Goal: Information Seeking & Learning: Learn about a topic

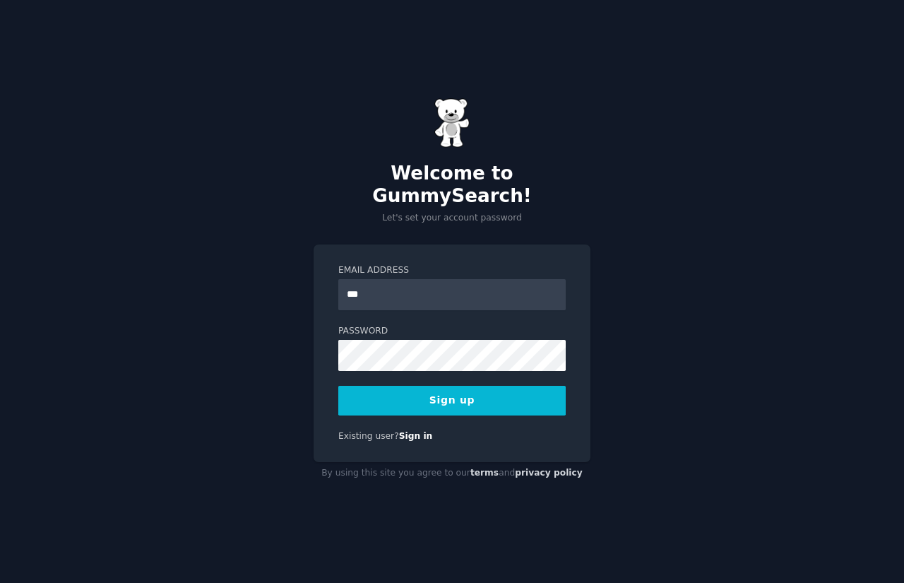
type input "**********"
click at [488, 387] on button "Sign up" at bounding box center [451, 401] width 227 height 30
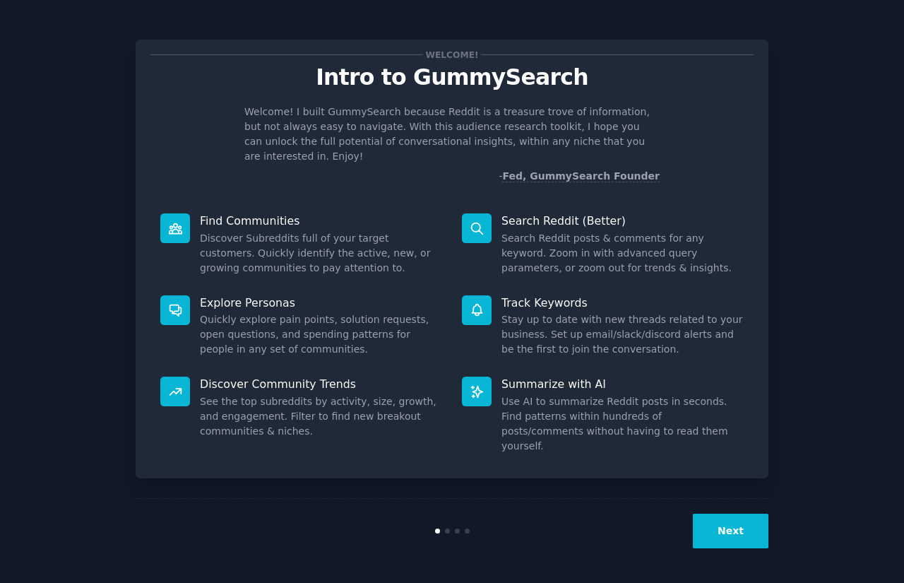
click at [720, 519] on button "Next" at bounding box center [731, 530] width 76 height 35
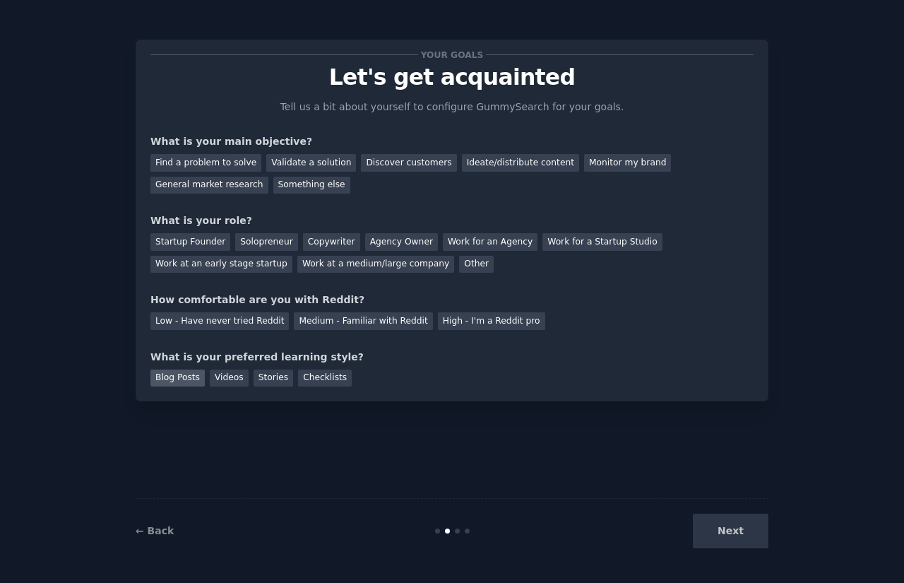
click at [183, 378] on div "Blog Posts" at bounding box center [177, 378] width 54 height 18
click at [220, 378] on div "Videos" at bounding box center [229, 378] width 39 height 18
click at [188, 166] on div "Find a problem to solve" at bounding box center [205, 163] width 111 height 18
click at [253, 242] on div "Solopreneur" at bounding box center [266, 242] width 62 height 18
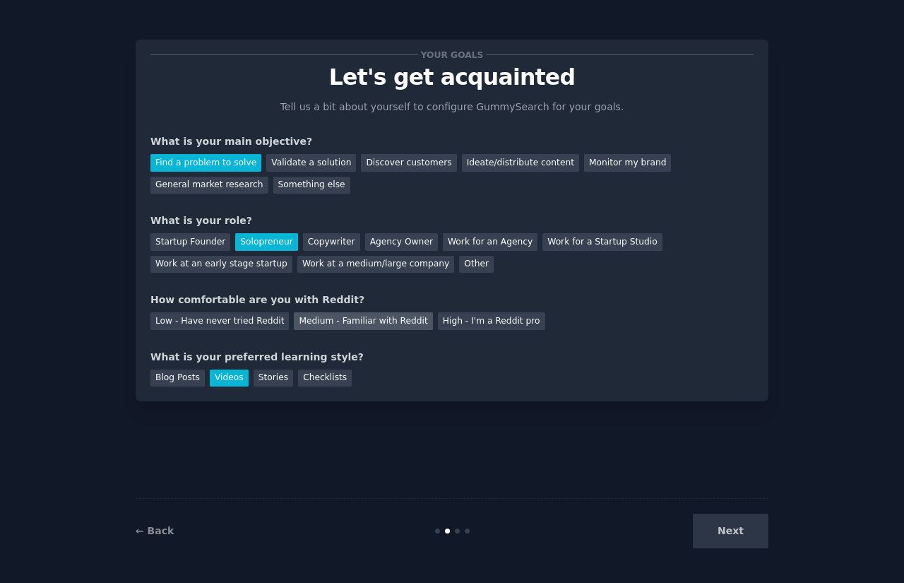
click at [321, 329] on div "Medium - Familiar with Reddit" at bounding box center [363, 321] width 138 height 18
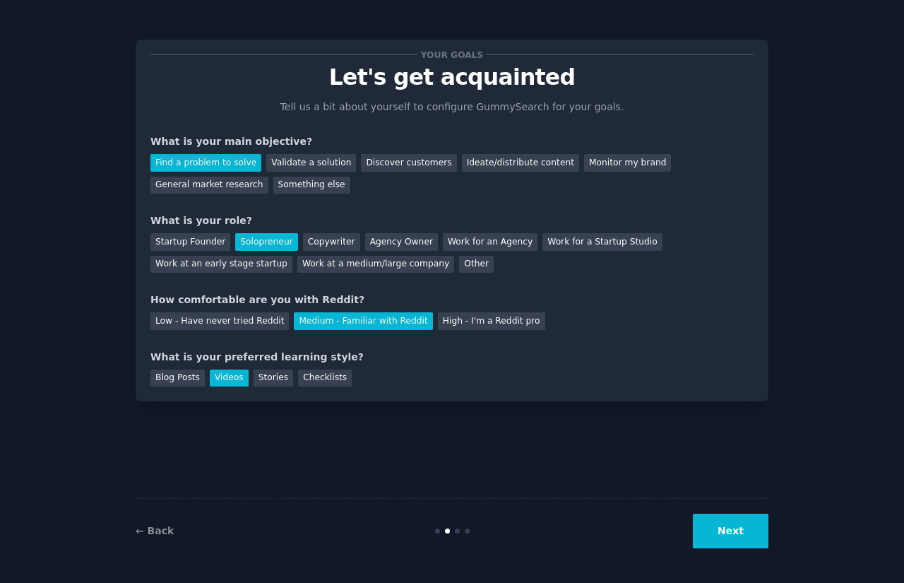
click at [734, 518] on button "Next" at bounding box center [731, 530] width 76 height 35
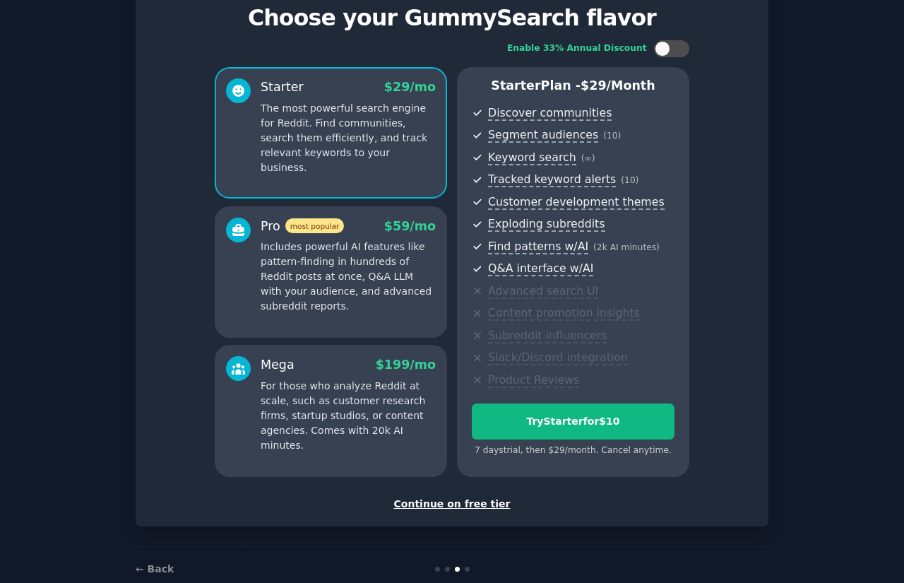
scroll to position [88, 0]
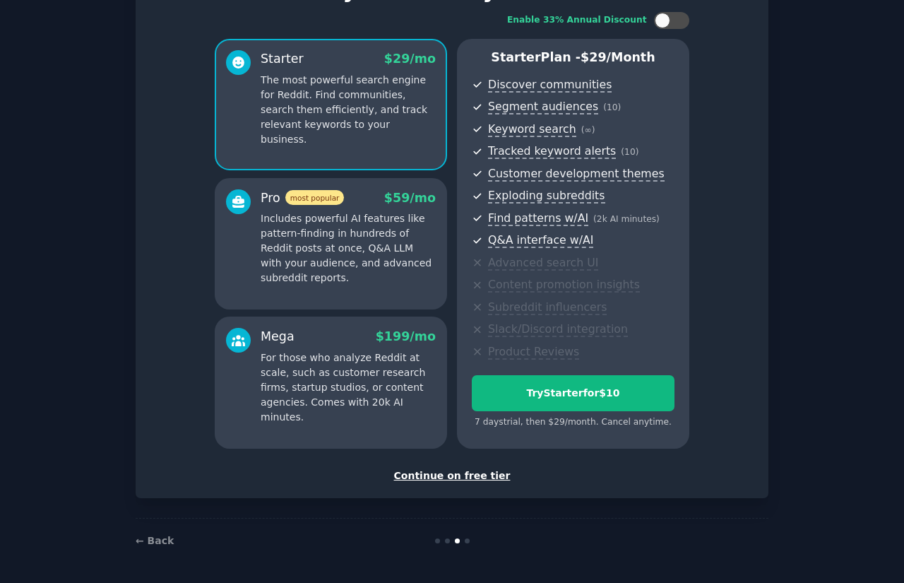
click at [451, 472] on div "Continue on free tier" at bounding box center [451, 475] width 603 height 15
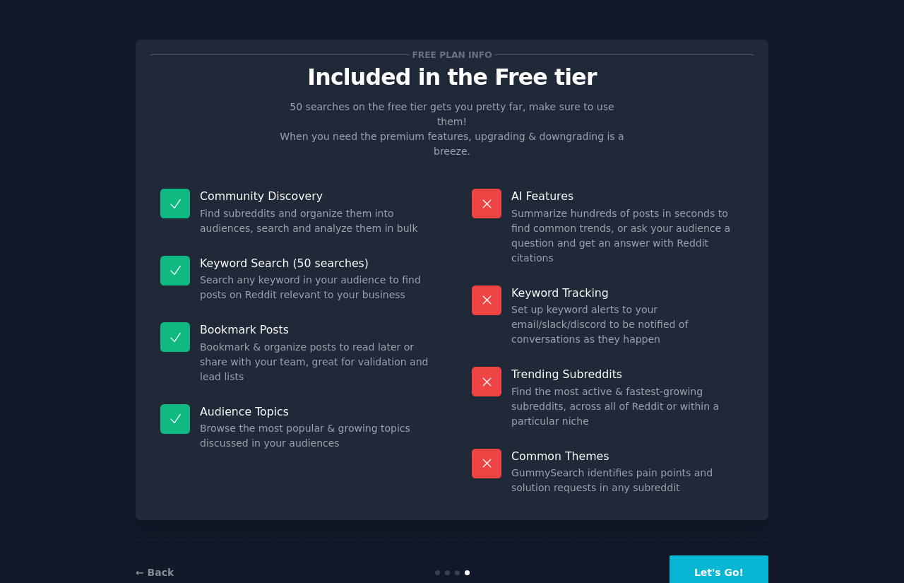
click at [710, 555] on button "Let's Go!" at bounding box center [718, 572] width 99 height 35
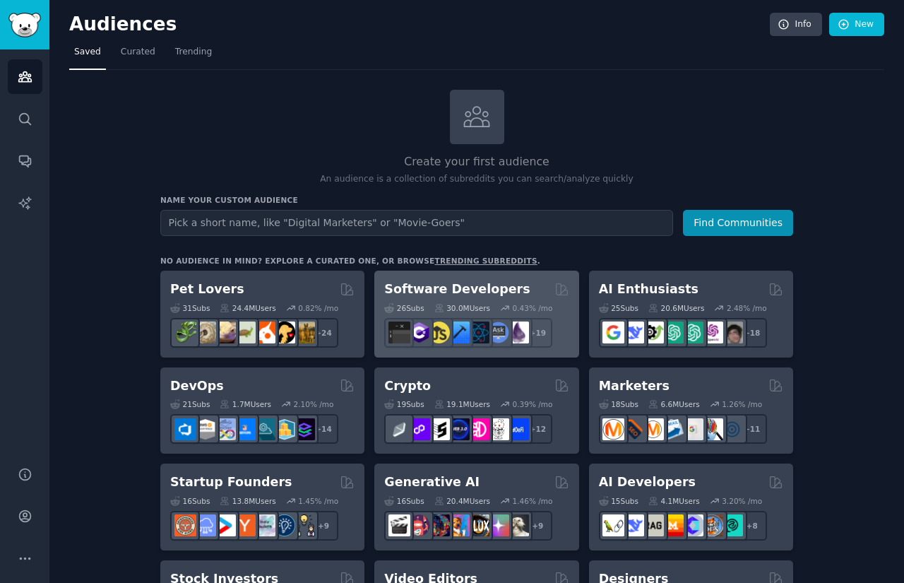
click at [428, 290] on h2 "Software Developers" at bounding box center [456, 289] width 145 height 18
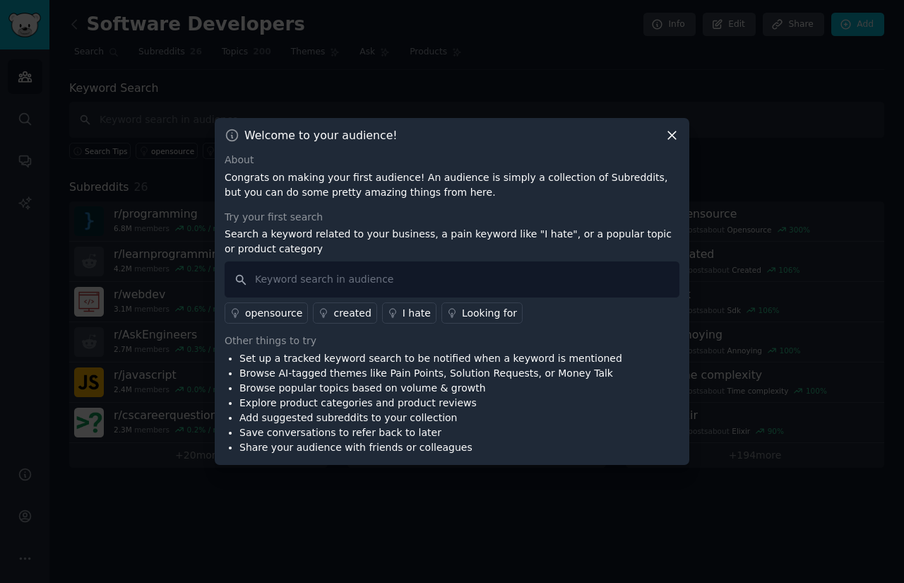
click at [472, 316] on div "Looking for" at bounding box center [489, 313] width 55 height 15
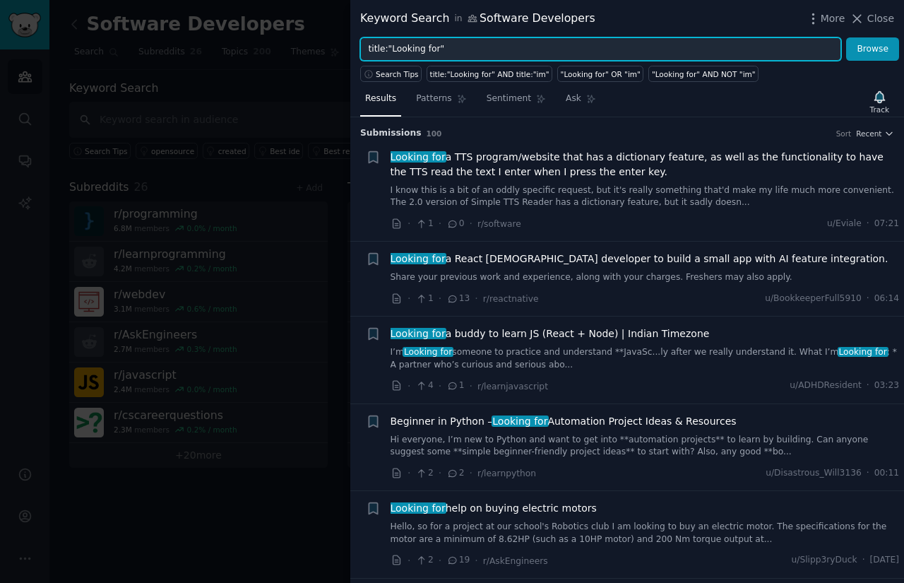
drag, startPoint x: 431, startPoint y: 49, endPoint x: 388, endPoint y: 45, distance: 43.9
click at [388, 45] on input "title:"Looking for"" at bounding box center [600, 49] width 481 height 24
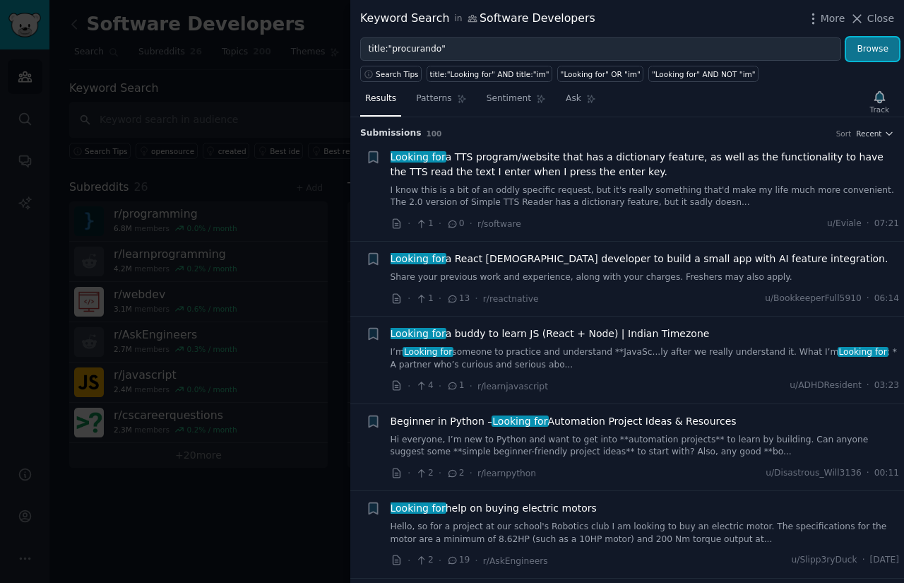
click at [888, 47] on button "Browse" at bounding box center [872, 49] width 53 height 24
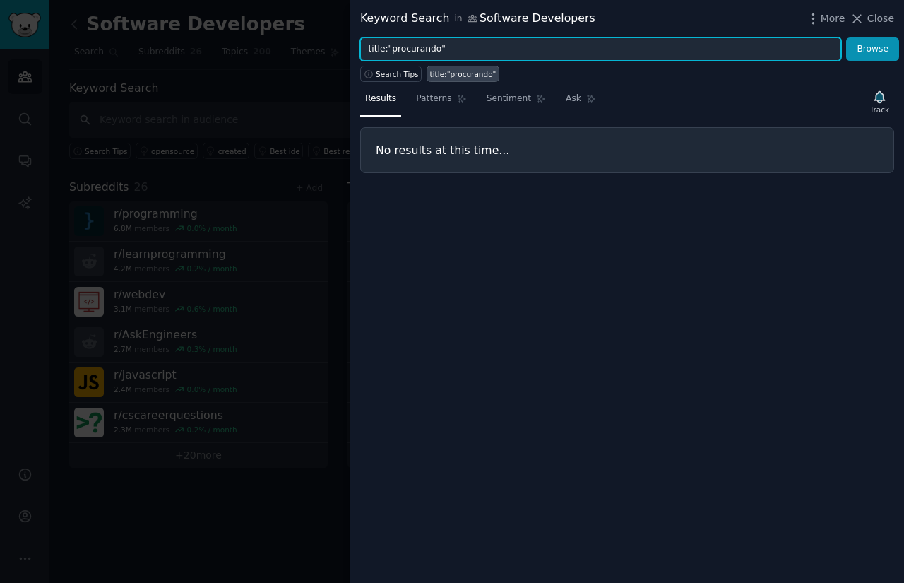
click at [405, 50] on input "title:"procurando"" at bounding box center [600, 49] width 481 height 24
type input "title:"tentando""
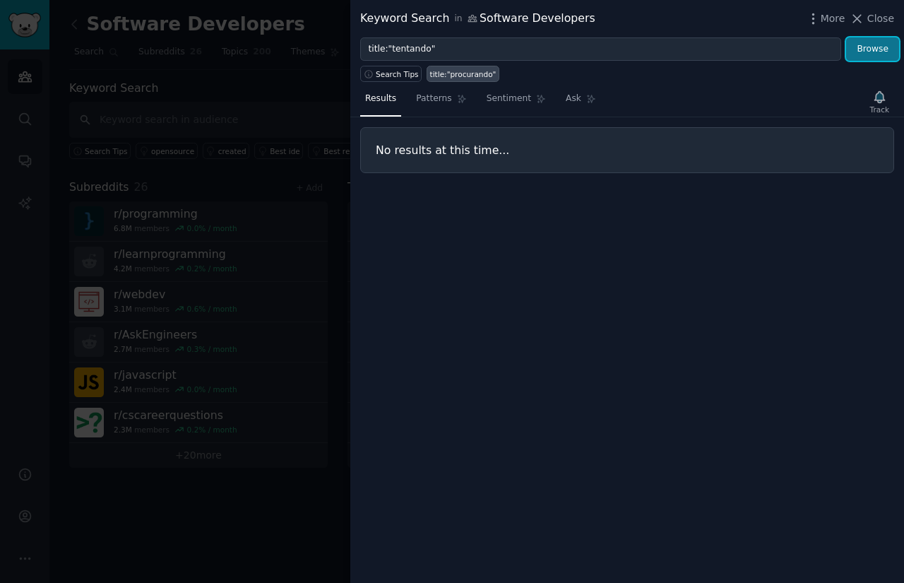
click at [881, 48] on button "Browse" at bounding box center [872, 49] width 53 height 24
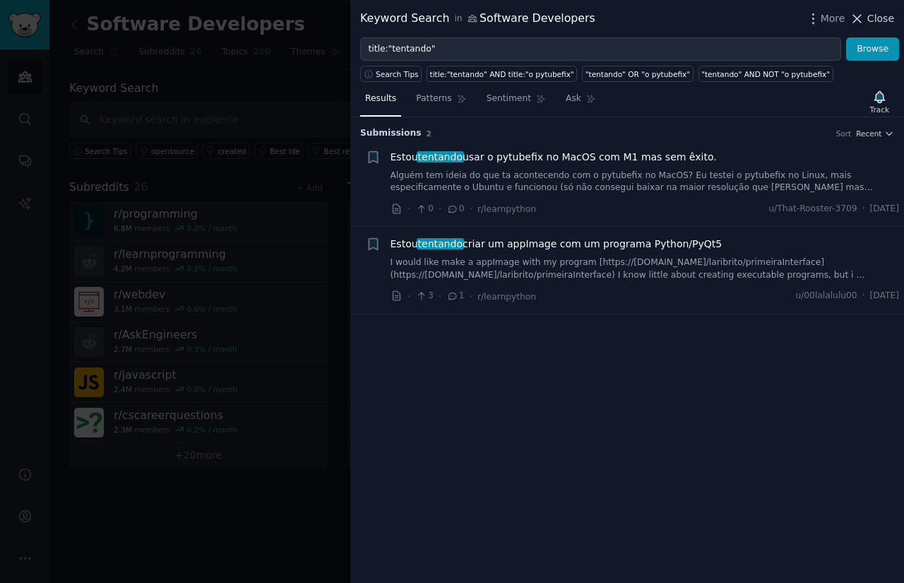
click at [874, 19] on span "Close" at bounding box center [880, 18] width 27 height 15
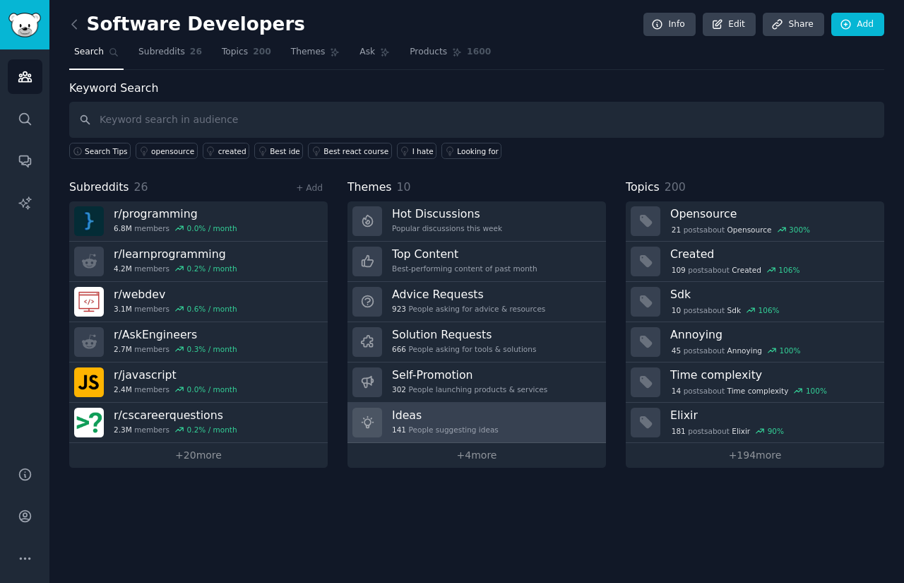
click at [537, 421] on link "Ideas 141 People suggesting ideas" at bounding box center [476, 423] width 258 height 40
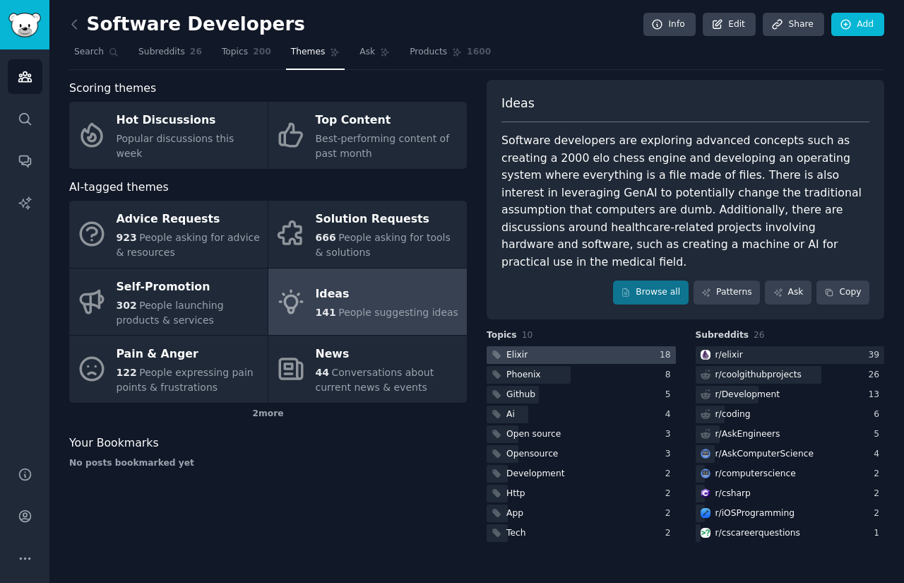
click at [532, 346] on div at bounding box center [581, 355] width 189 height 18
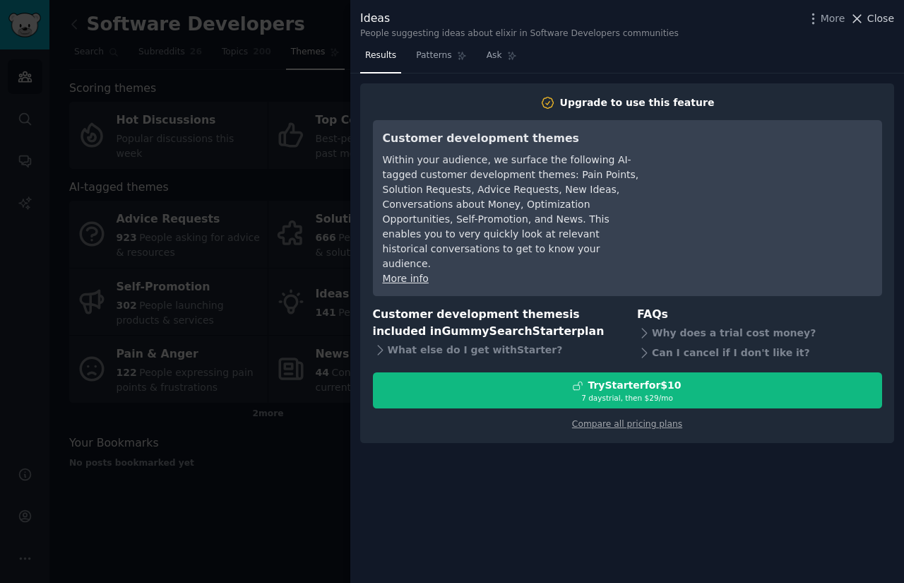
click at [872, 21] on span "Close" at bounding box center [880, 18] width 27 height 15
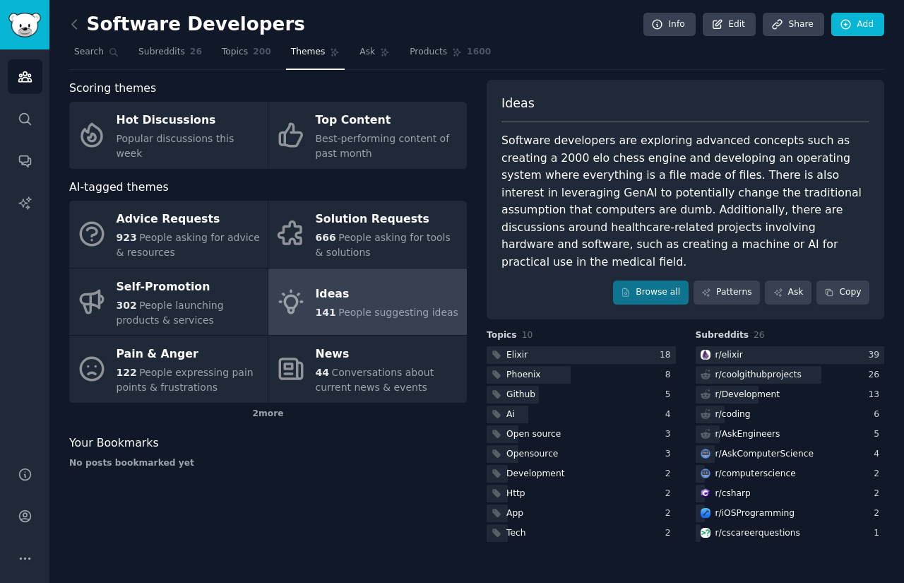
drag, startPoint x: 415, startPoint y: 52, endPoint x: 542, endPoint y: 52, distance: 127.1
click at [415, 52] on span "Products" at bounding box center [428, 52] width 37 height 13
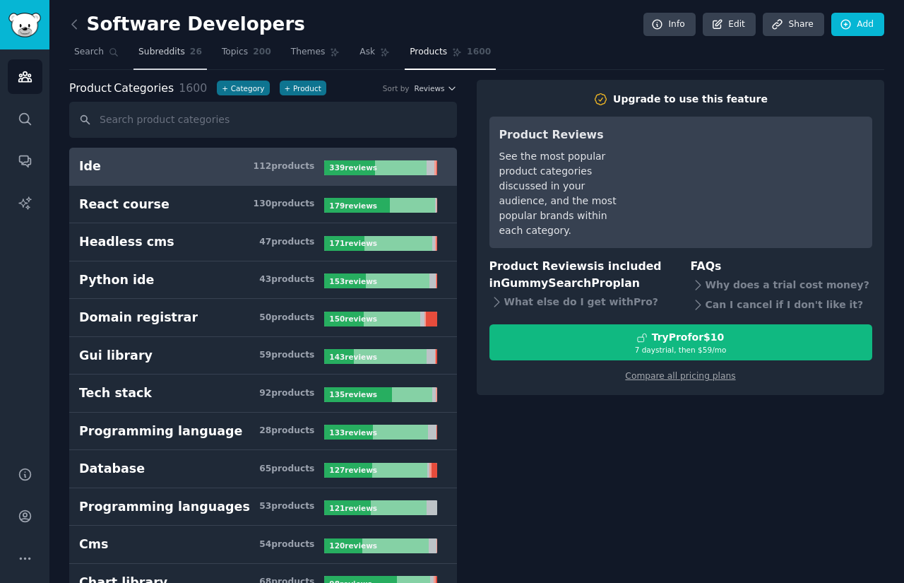
click at [158, 52] on span "Subreddits" at bounding box center [161, 52] width 47 height 13
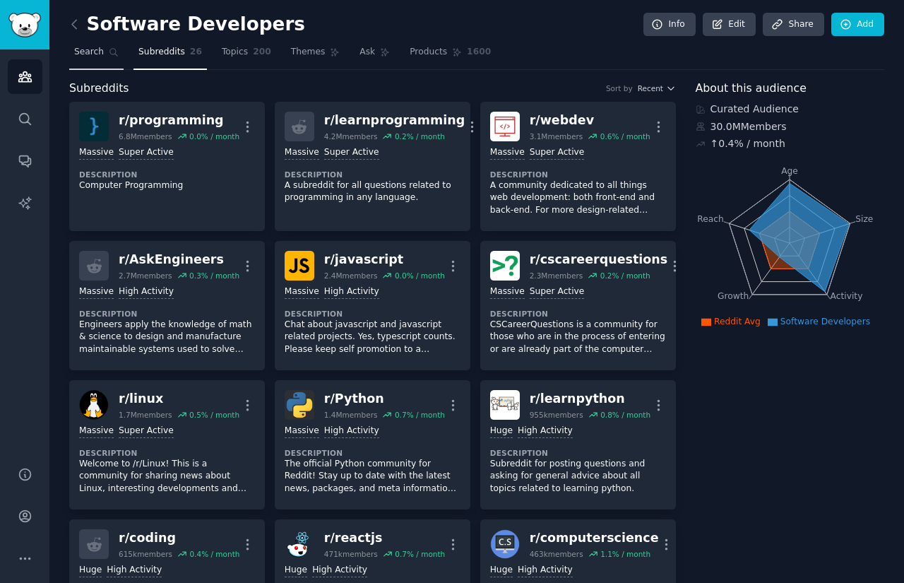
click at [93, 53] on span "Search" at bounding box center [89, 52] width 30 height 13
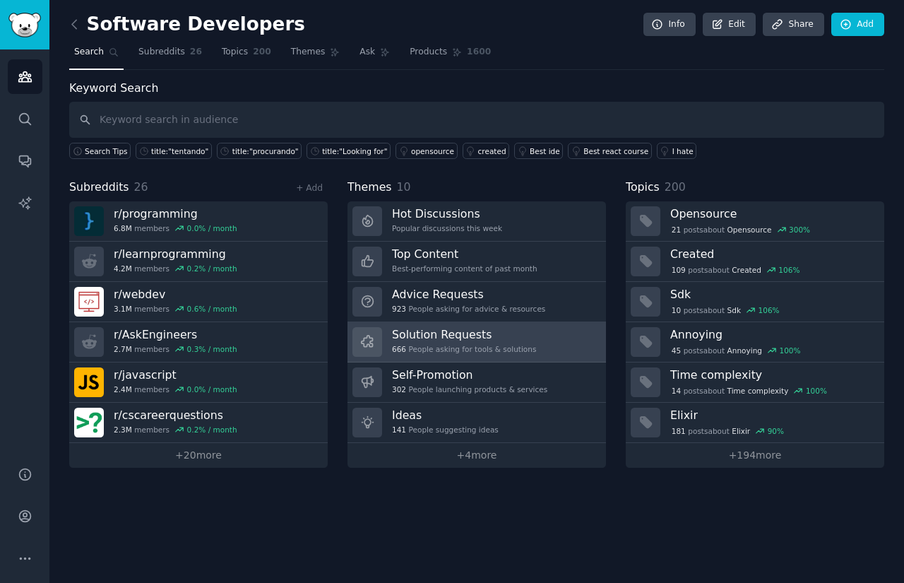
click at [525, 333] on link "Solution Requests 666 People asking for tools & solutions" at bounding box center [476, 342] width 258 height 40
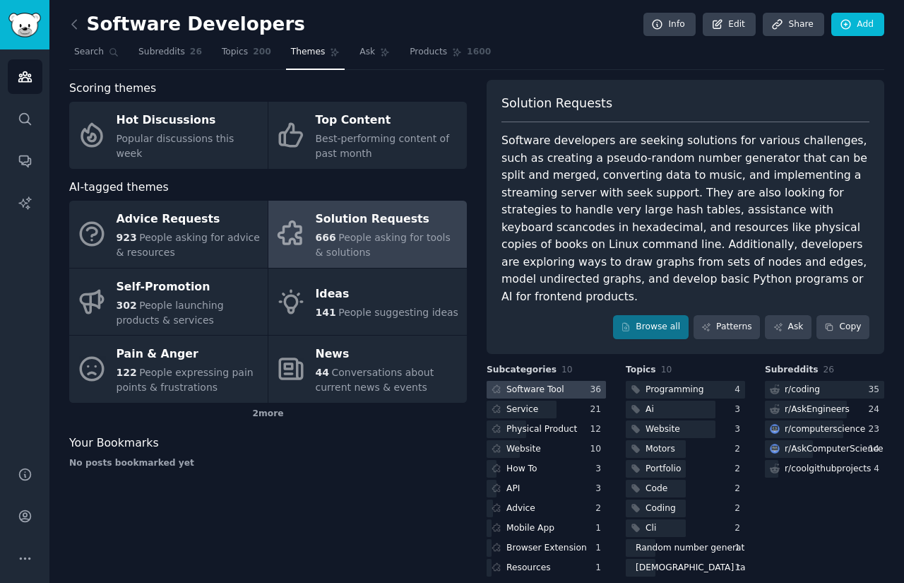
click at [554, 383] on div "Software Tool" at bounding box center [535, 389] width 58 height 13
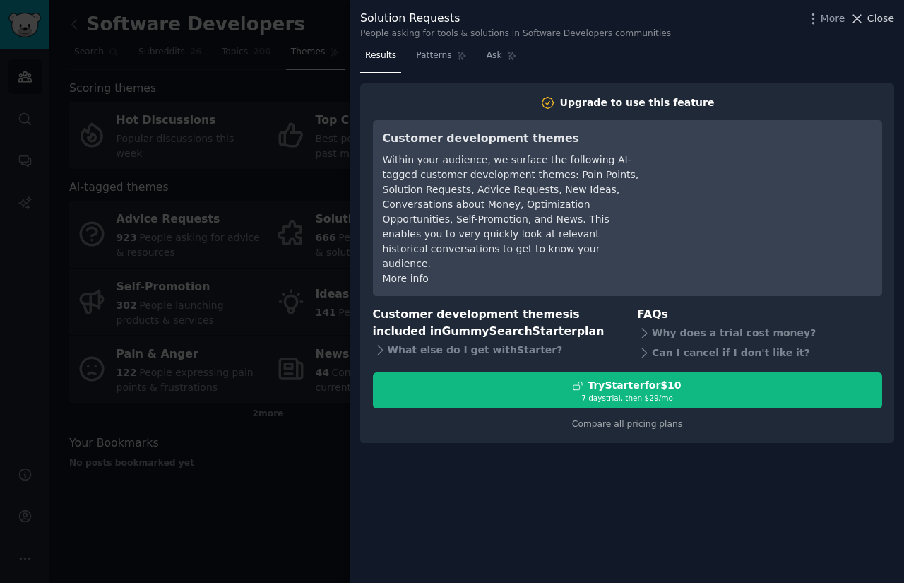
click at [878, 19] on span "Close" at bounding box center [880, 18] width 27 height 15
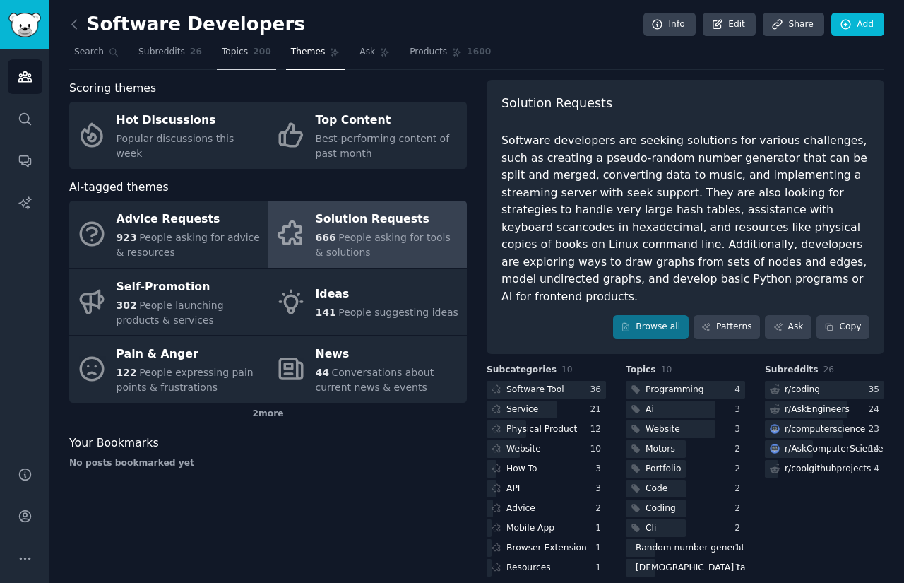
click at [239, 64] on link "Topics 200" at bounding box center [246, 55] width 59 height 29
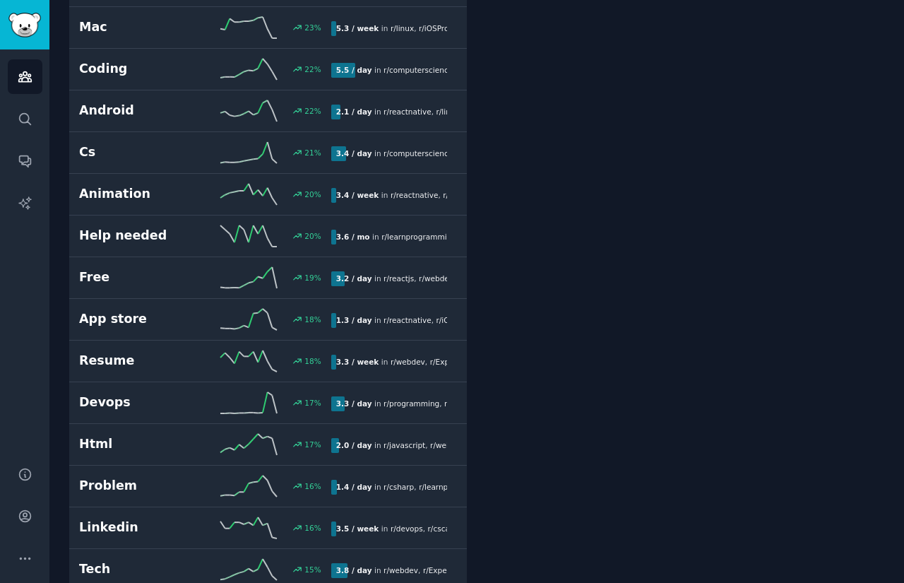
scroll to position [1271, 0]
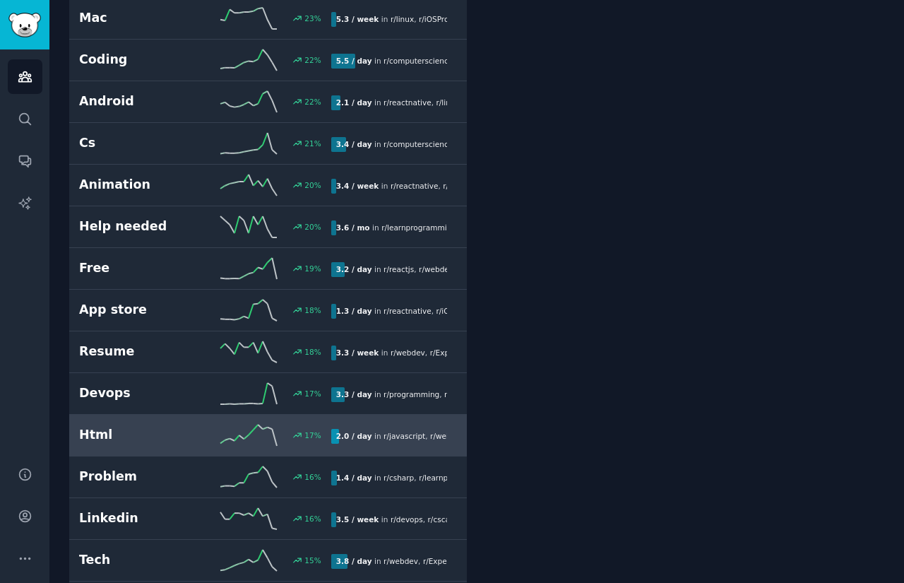
click at [159, 429] on h2 "Html" at bounding box center [142, 435] width 126 height 18
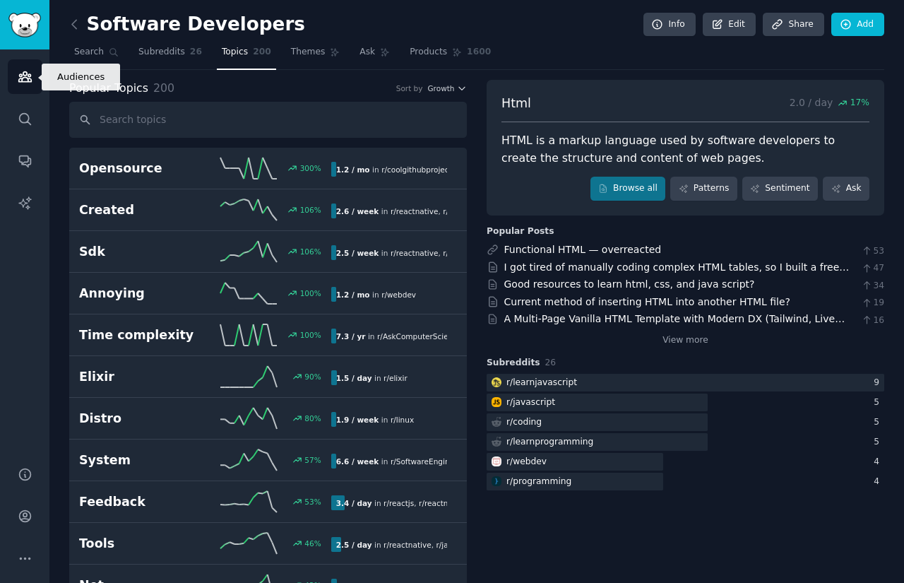
click at [30, 75] on icon "Sidebar" at bounding box center [24, 77] width 13 height 10
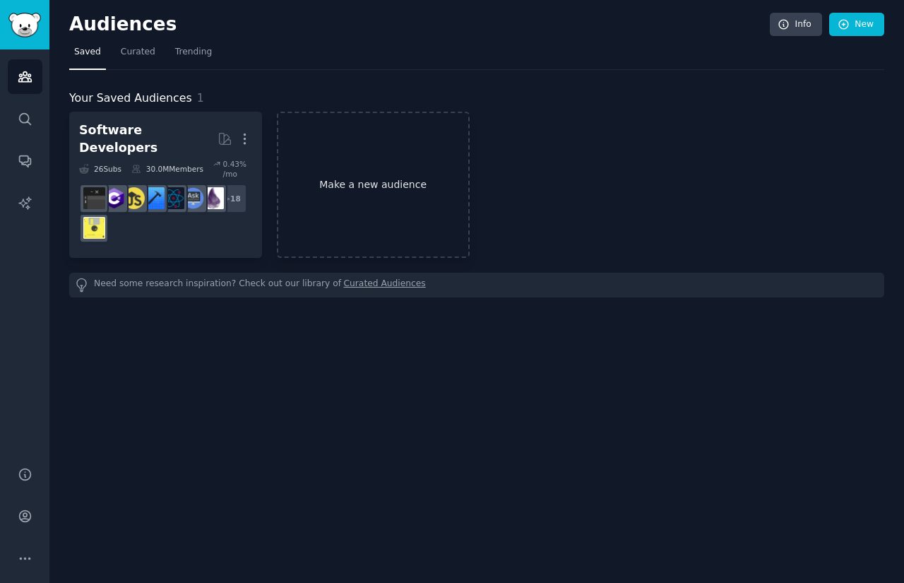
click at [381, 157] on link "Make a new audience" at bounding box center [373, 185] width 193 height 146
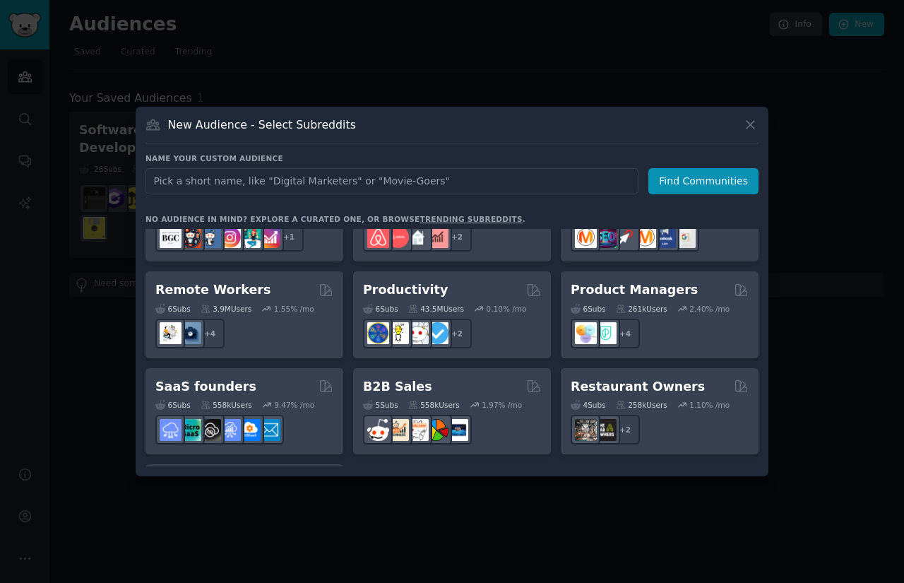
scroll to position [1032, 0]
